Goal: Task Accomplishment & Management: Use online tool/utility

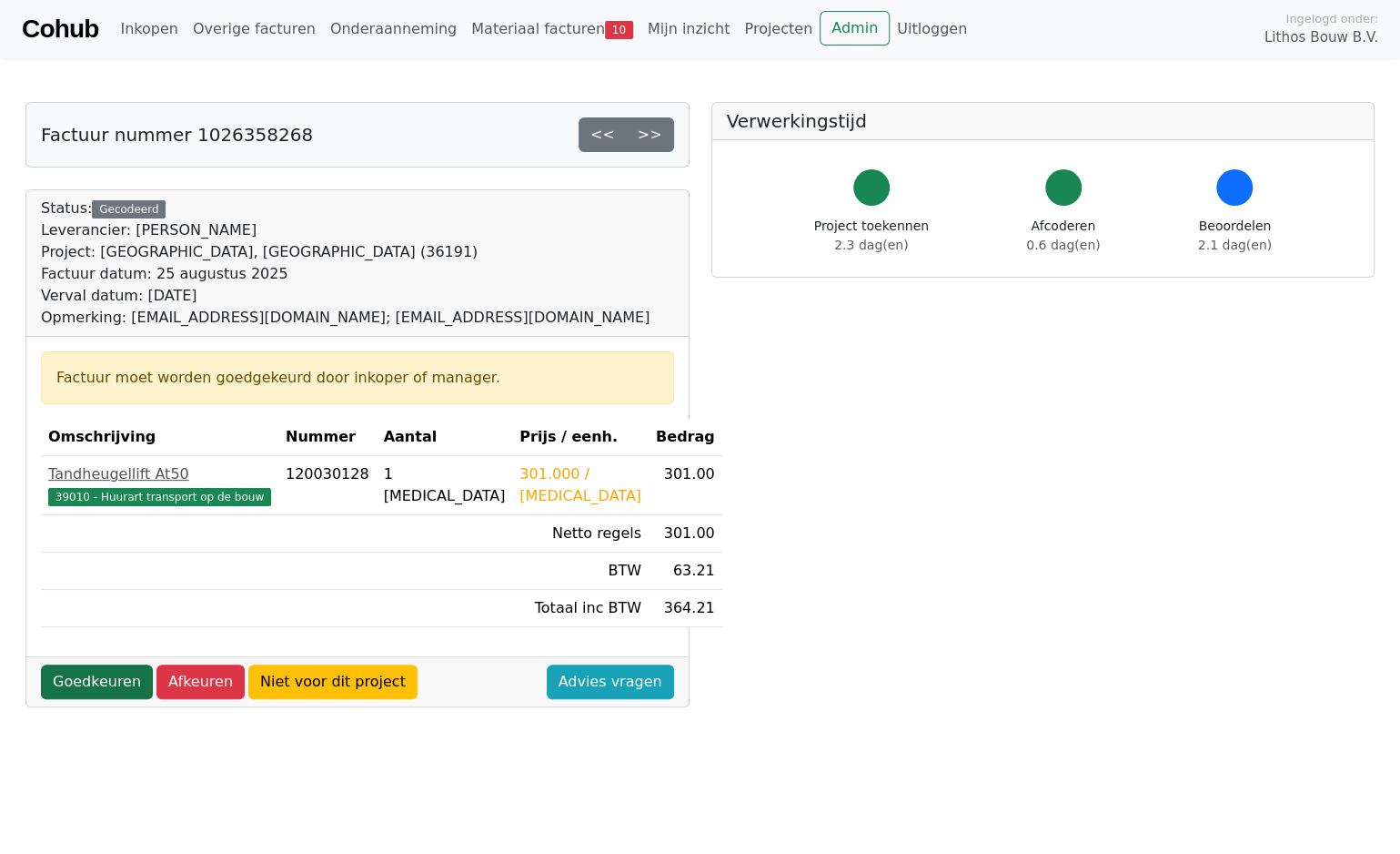
click at [81, 680] on link "Goedkeuren" at bounding box center [96, 682] width 111 height 35
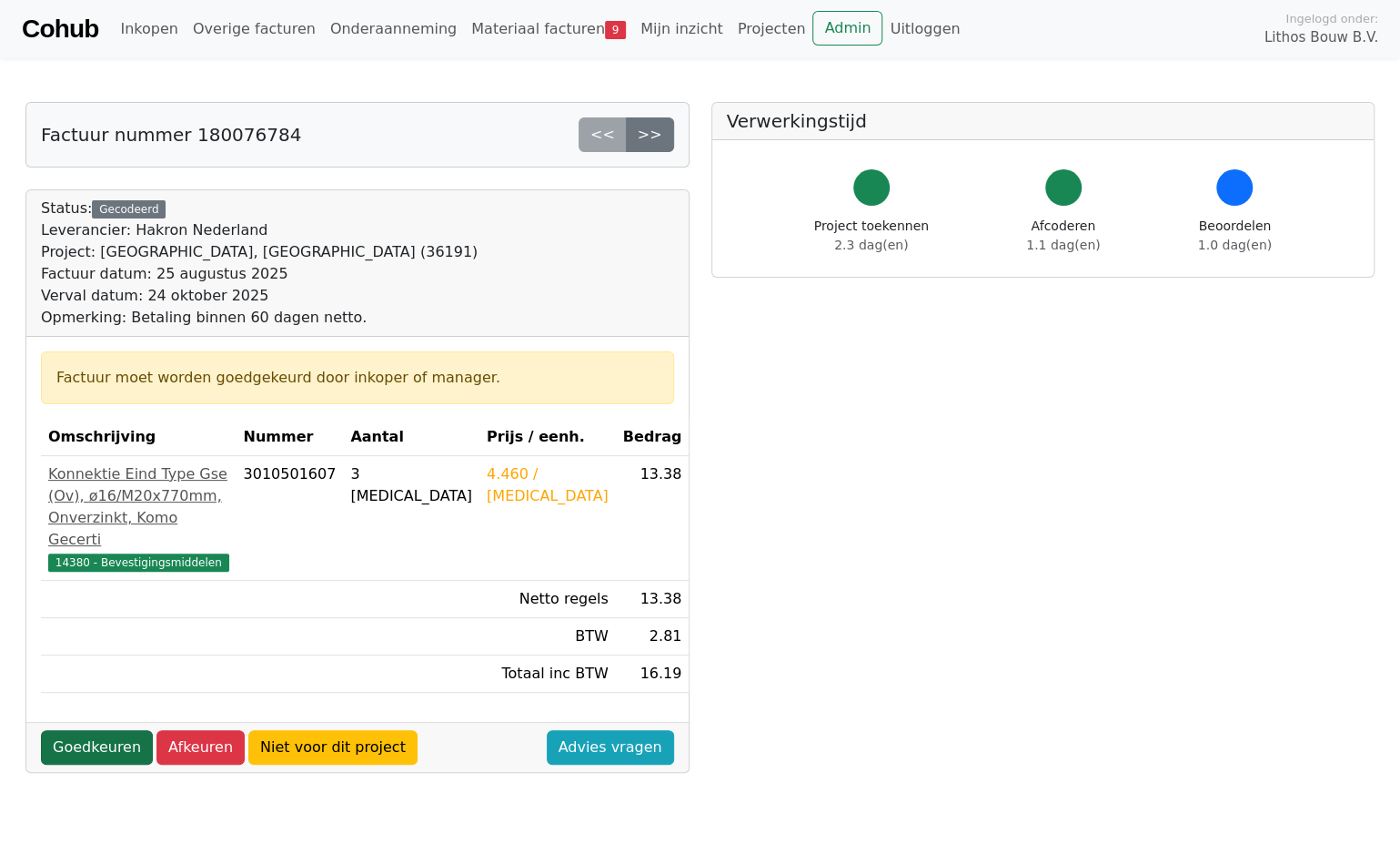
click at [111, 765] on link "Goedkeuren" at bounding box center [96, 747] width 111 height 35
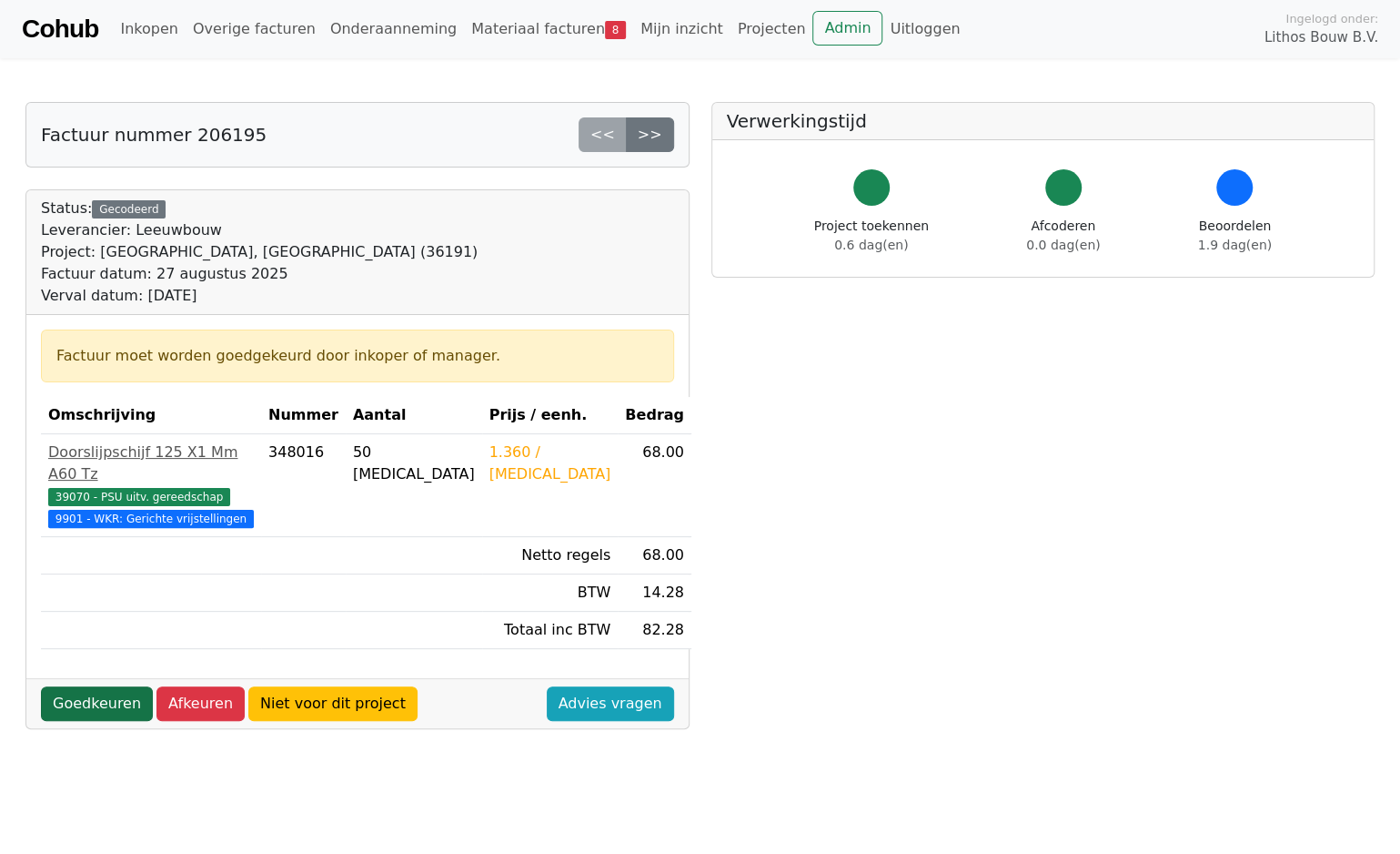
click at [96, 696] on link "Goedkeuren" at bounding box center [96, 704] width 111 height 35
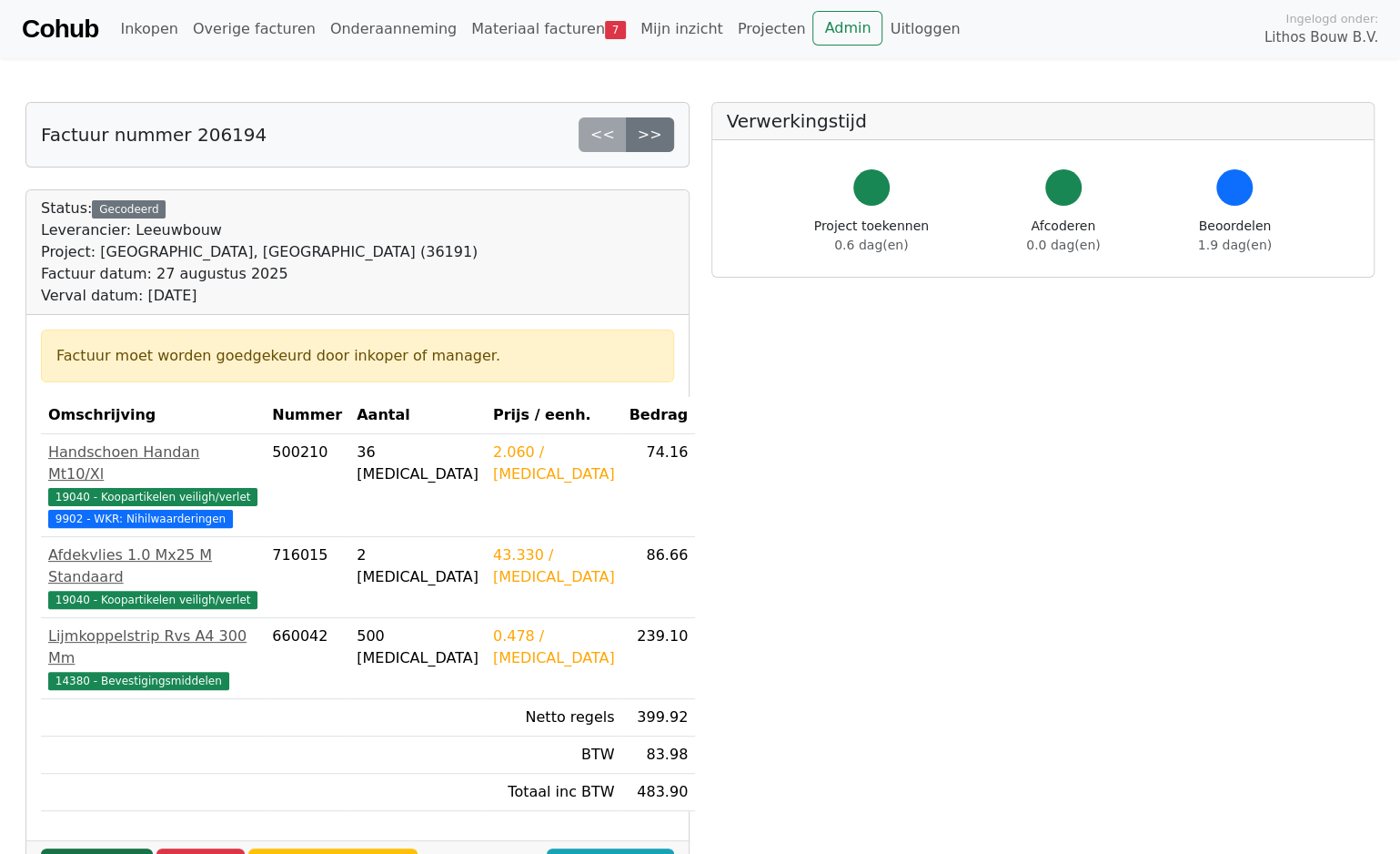
click at [118, 848] on link "Goedkeuren" at bounding box center [96, 866] width 111 height 35
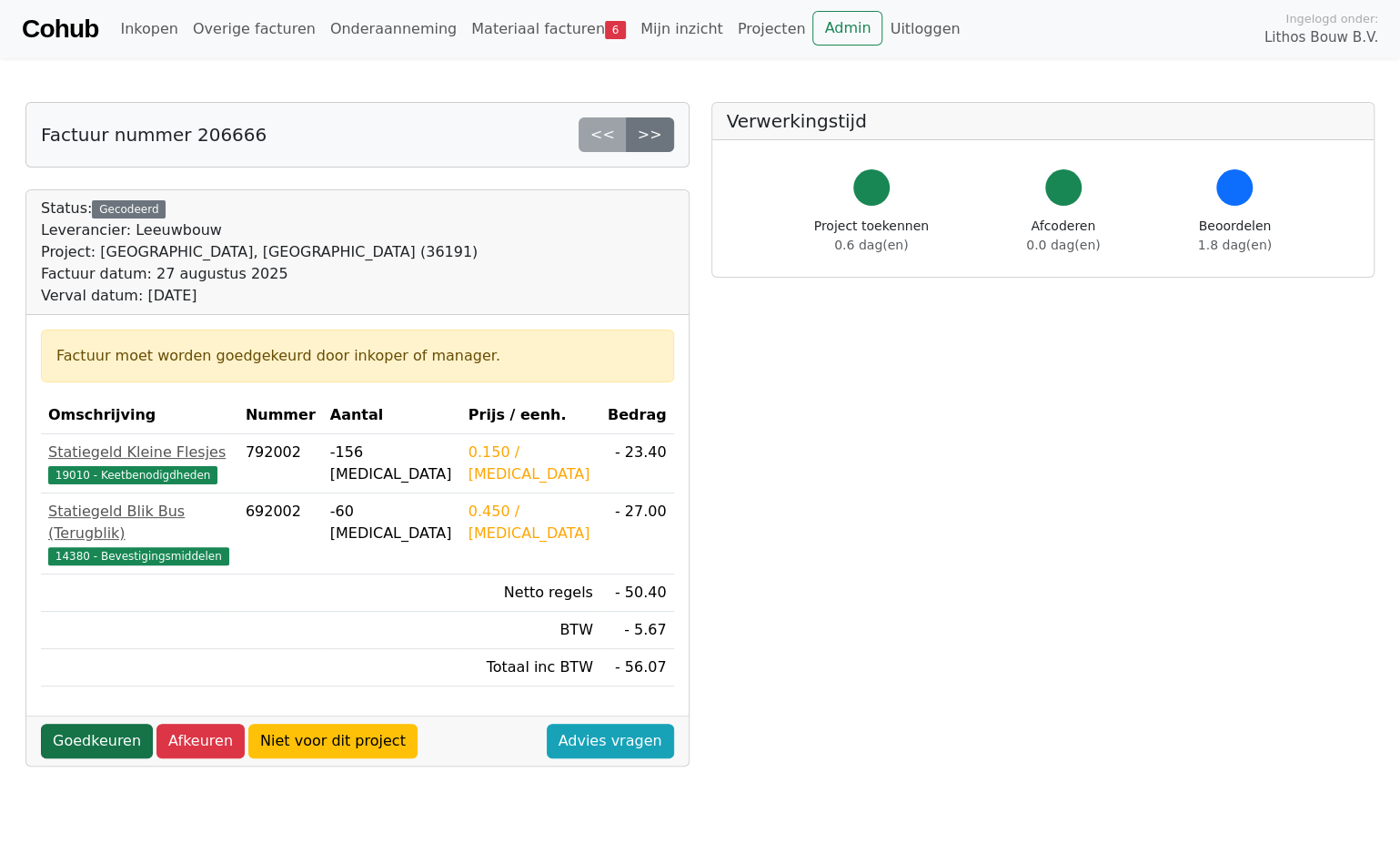
click at [80, 723] on link "Goedkeuren" at bounding box center [96, 741] width 111 height 35
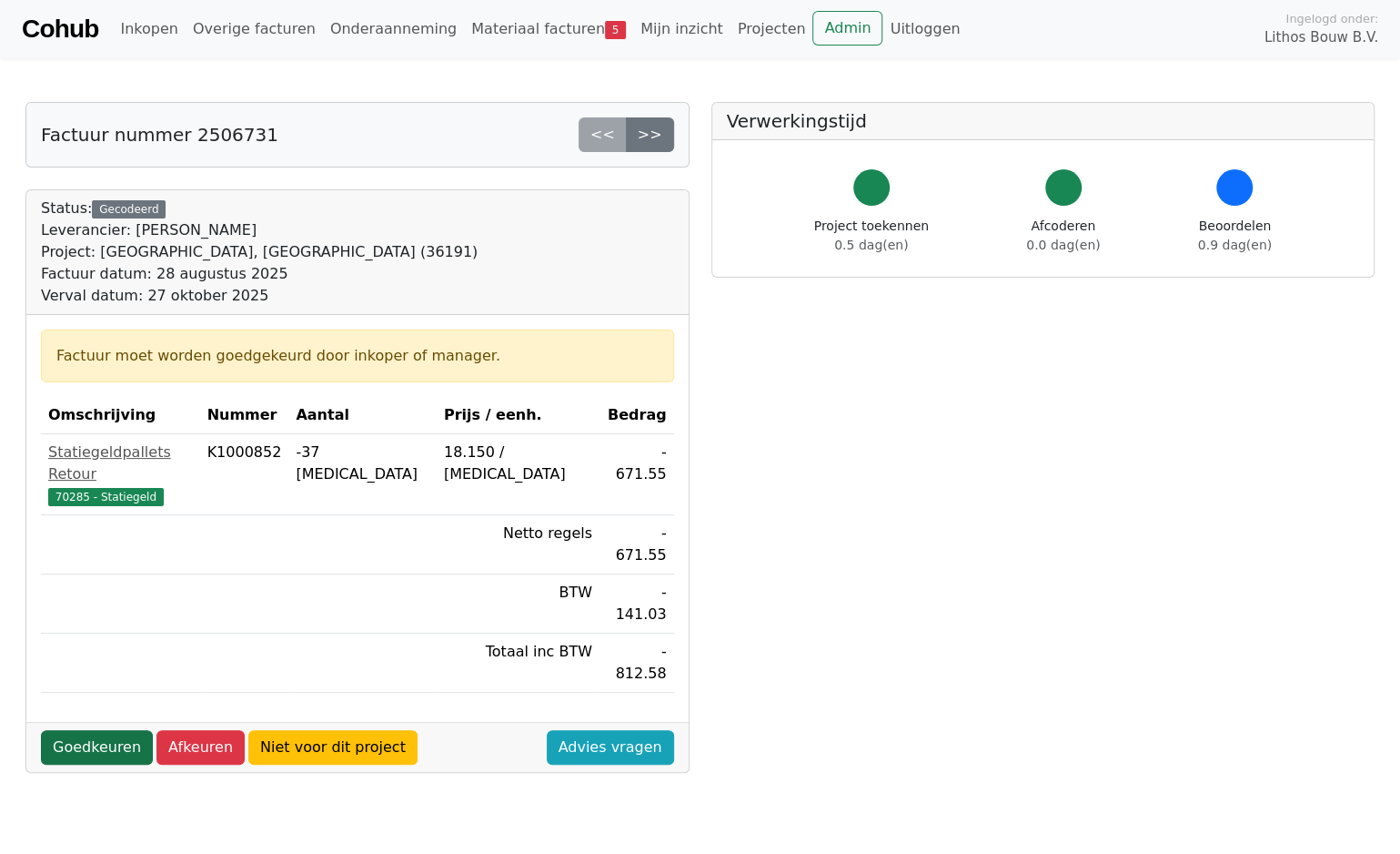
click at [103, 730] on link "Goedkeuren" at bounding box center [96, 747] width 111 height 35
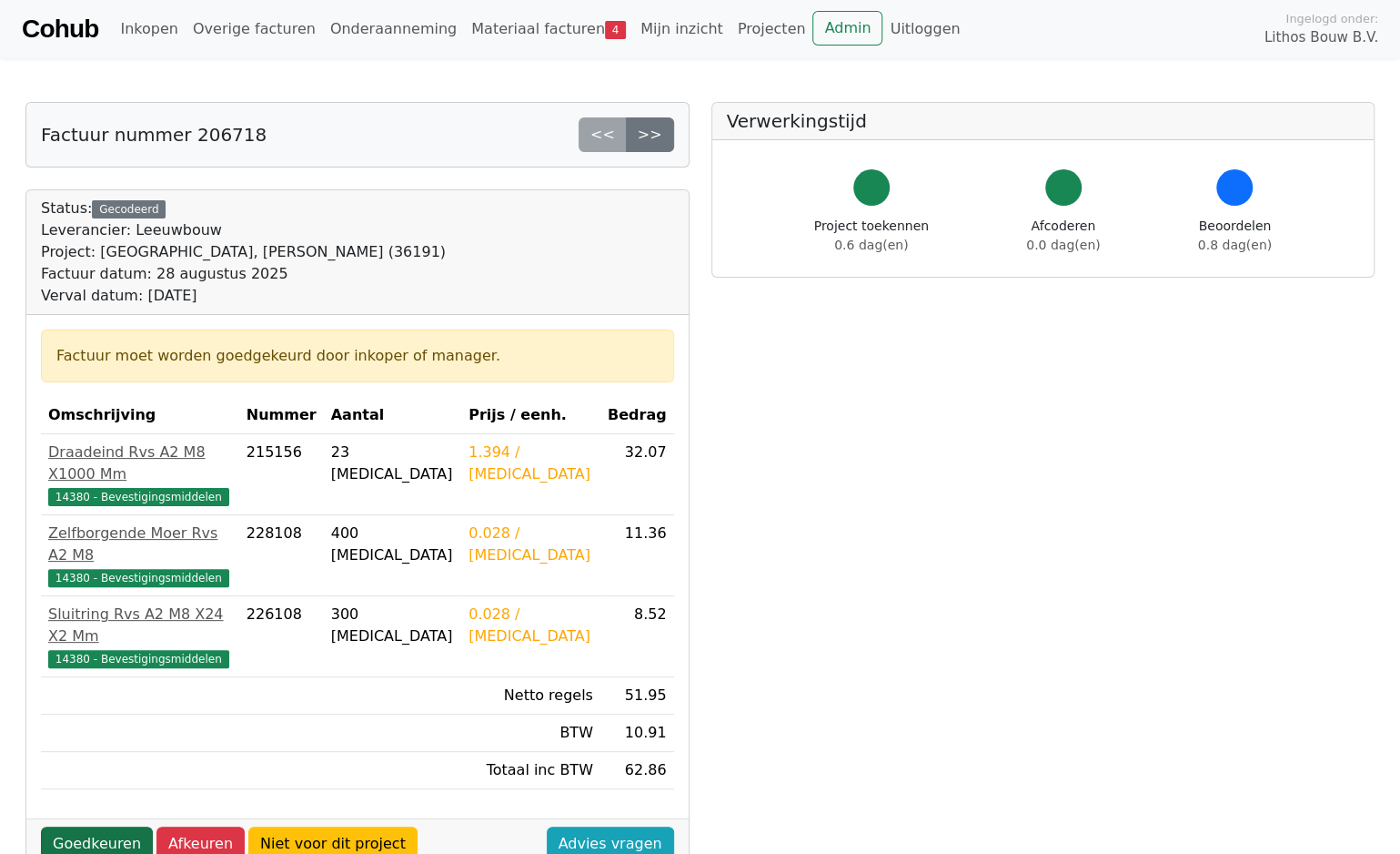
click at [111, 826] on link "Goedkeuren" at bounding box center [96, 844] width 111 height 35
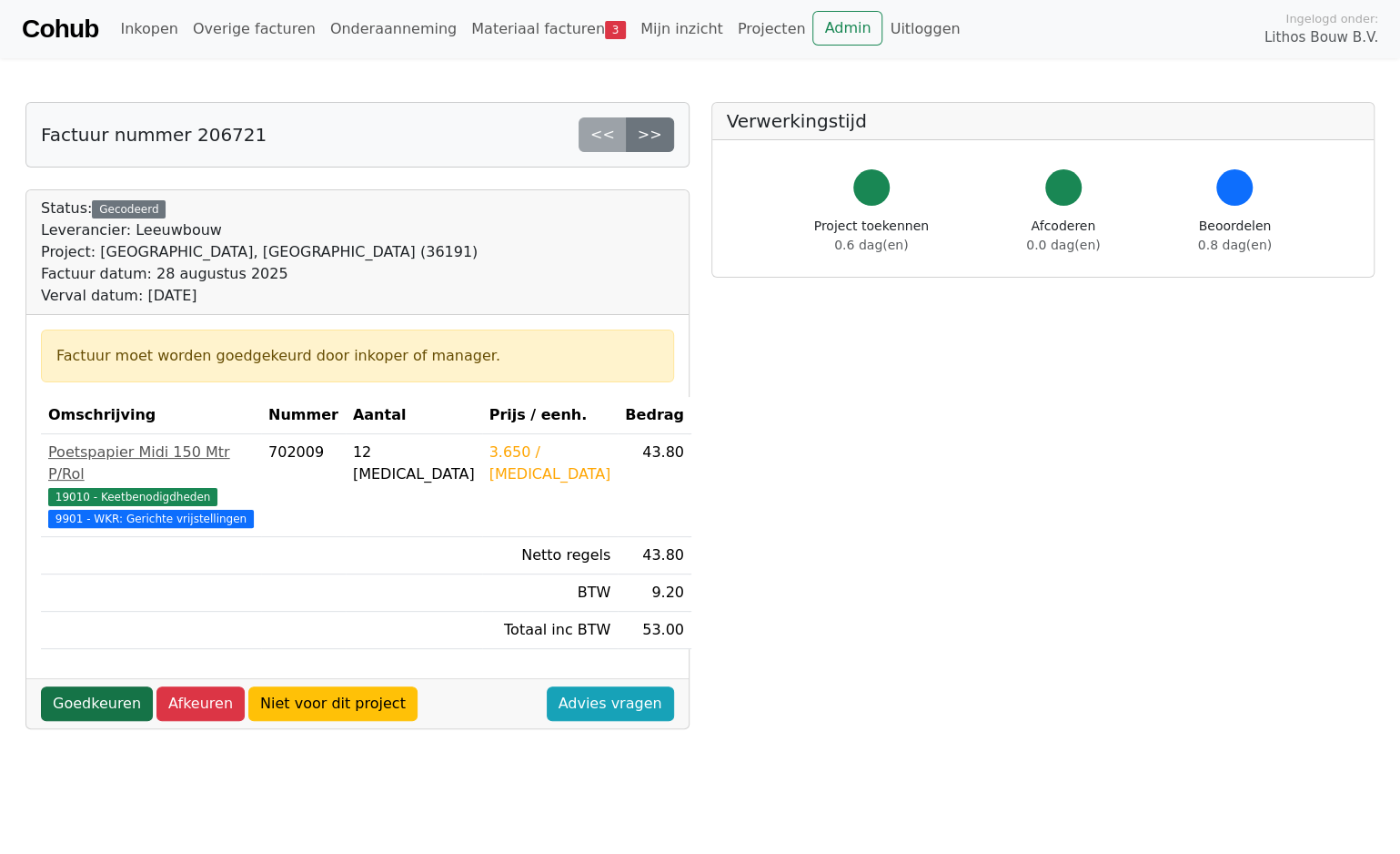
click at [91, 700] on link "Goedkeuren" at bounding box center [96, 704] width 111 height 35
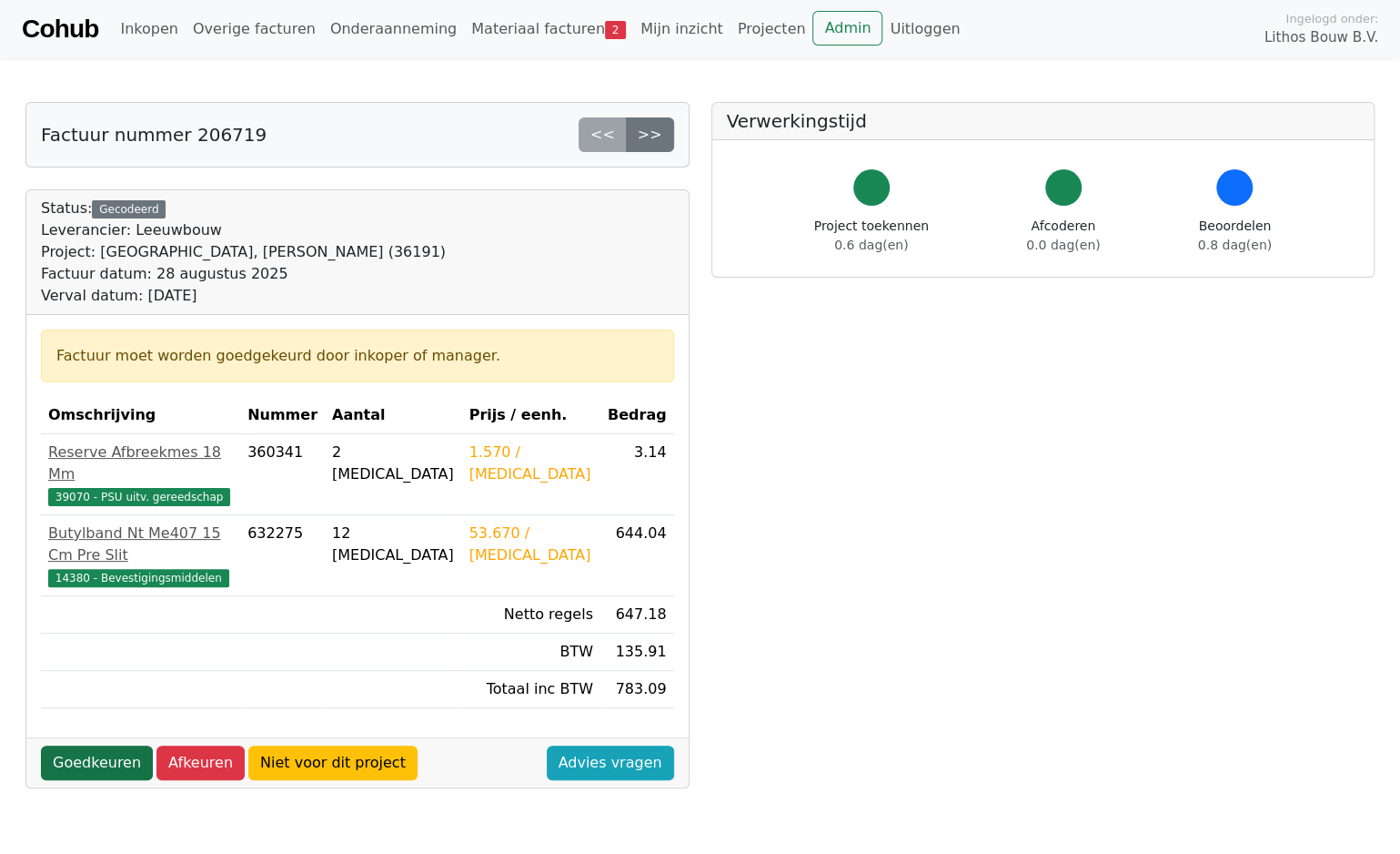
click at [106, 745] on link "Goedkeuren" at bounding box center [96, 763] width 111 height 35
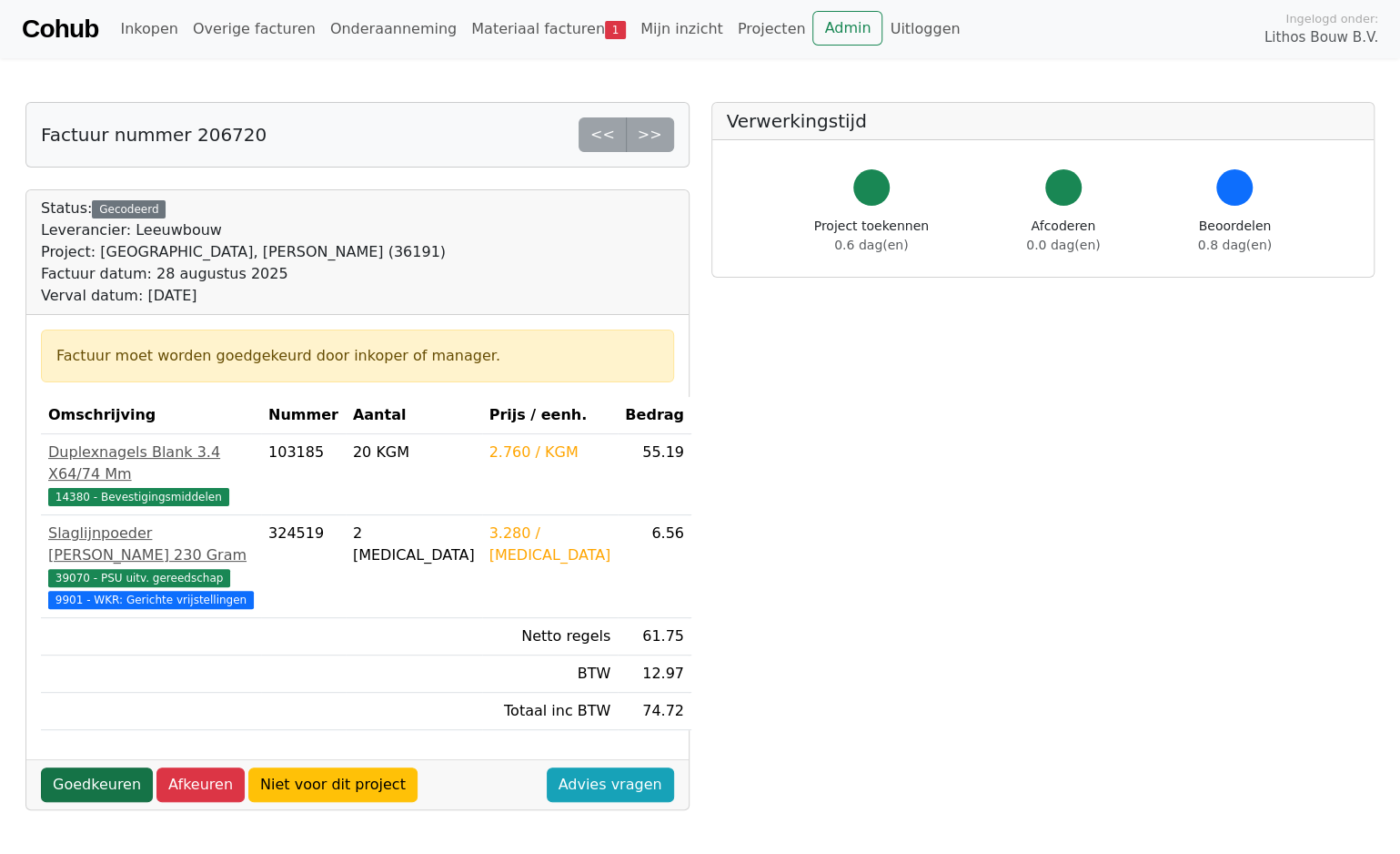
click at [110, 767] on link "Goedkeuren" at bounding box center [96, 785] width 111 height 35
